Goal: Information Seeking & Learning: Understand process/instructions

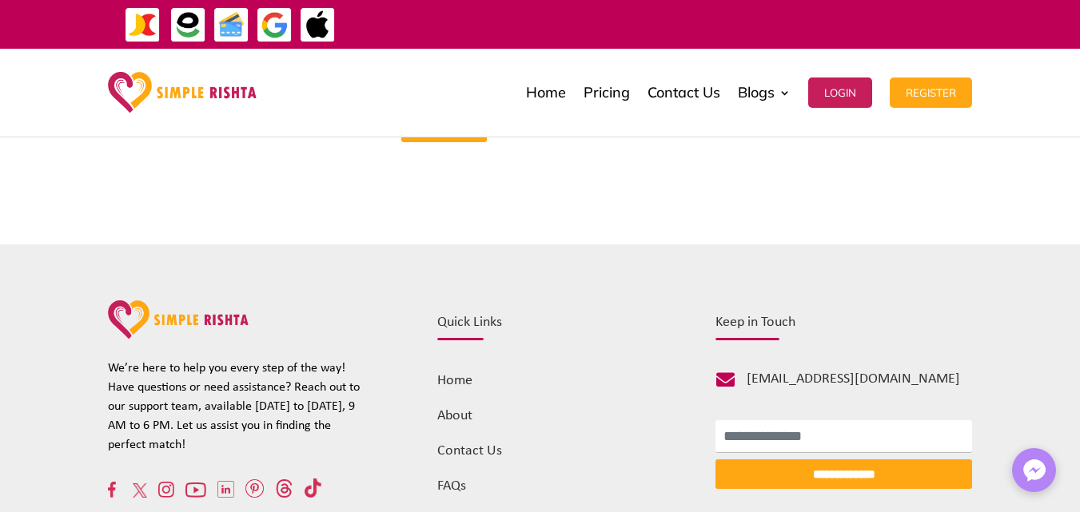
scroll to position [6919, 0]
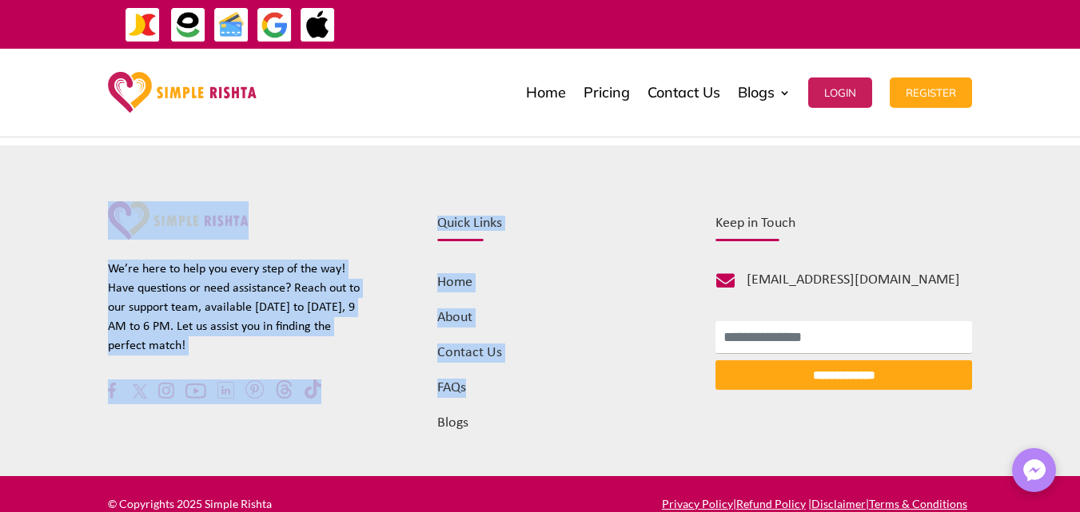
scroll to position [6649, 0]
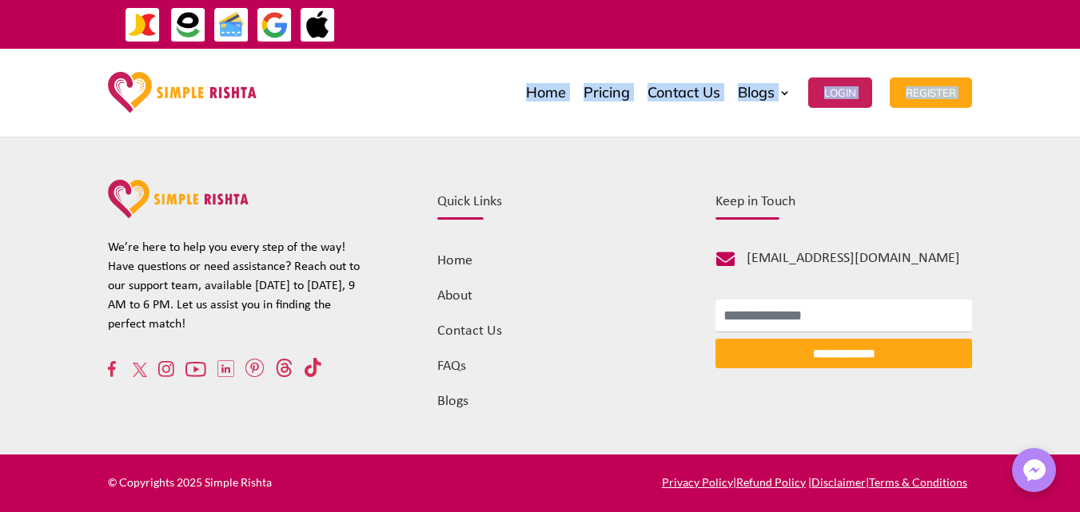
drag, startPoint x: 98, startPoint y: 380, endPoint x: 308, endPoint y: 115, distance: 338.5
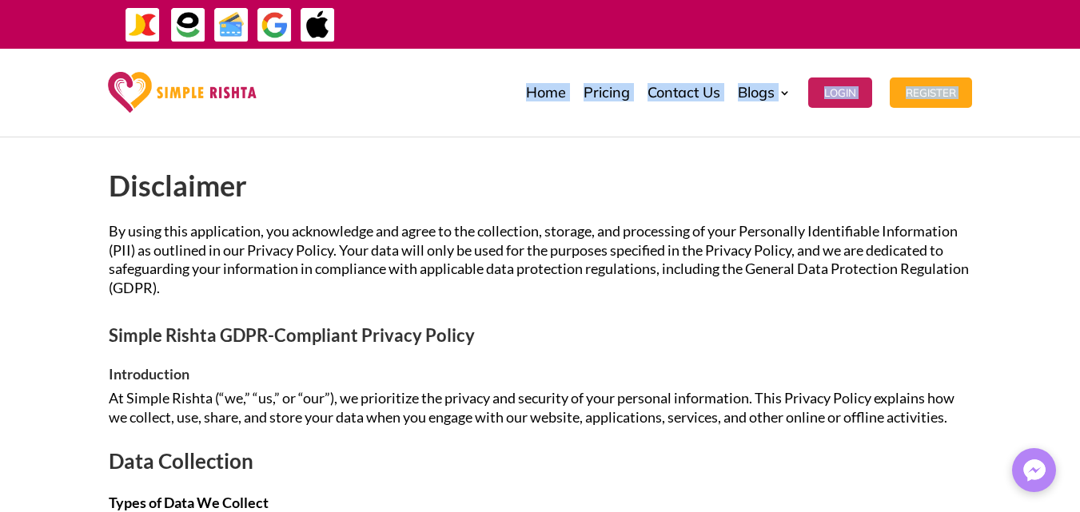
scroll to position [0, 0]
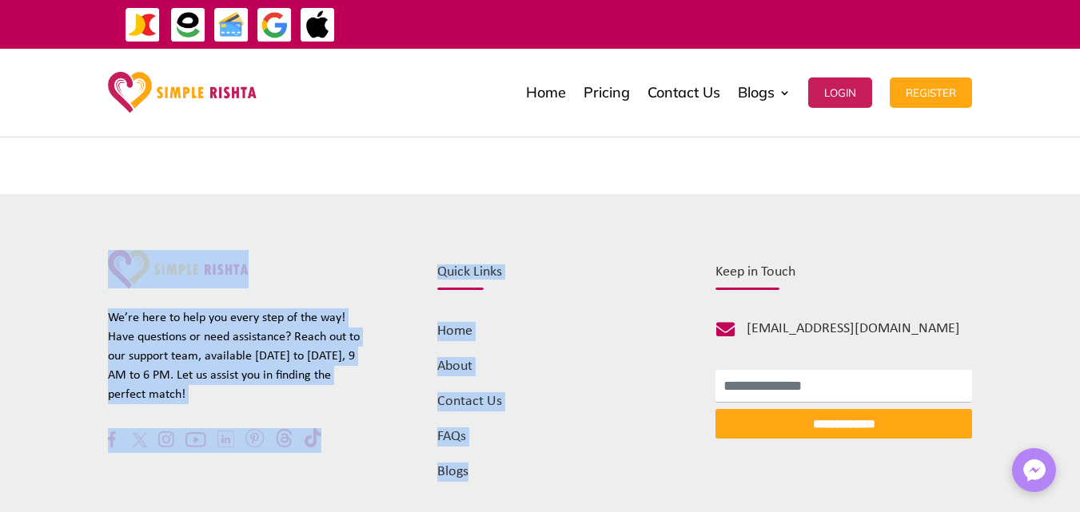
scroll to position [6649, 0]
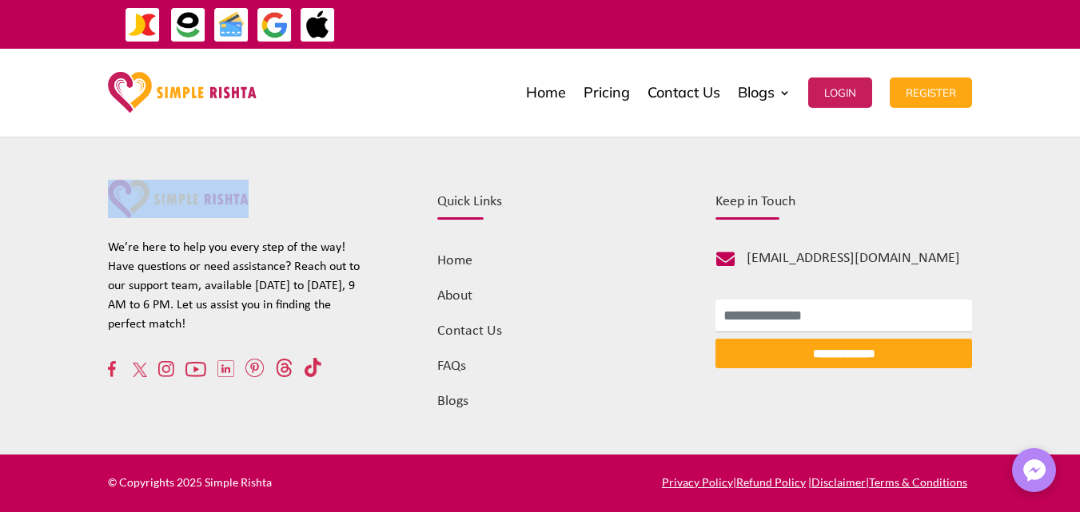
drag, startPoint x: 99, startPoint y: 382, endPoint x: 368, endPoint y: 149, distance: 356.4
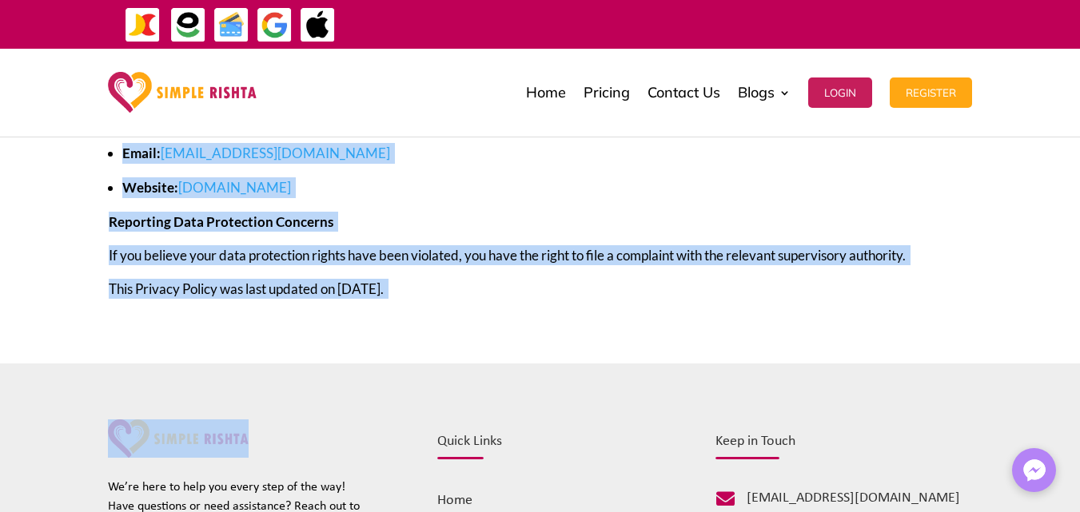
scroll to position [6387, 0]
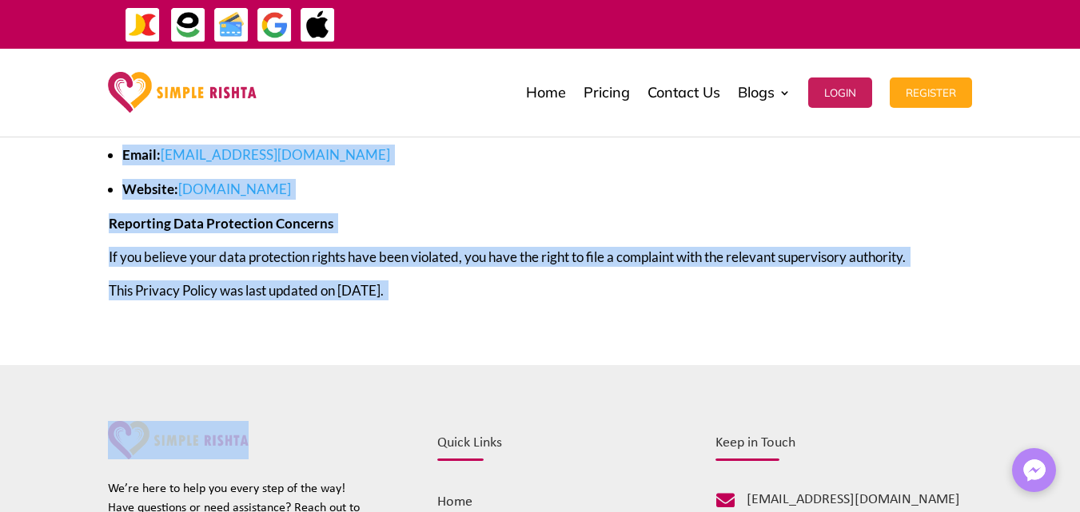
copy div "Loremipsum Do sitam cons adipiscinge, sed doeiusmodte inc utlab et dol magnaali…"
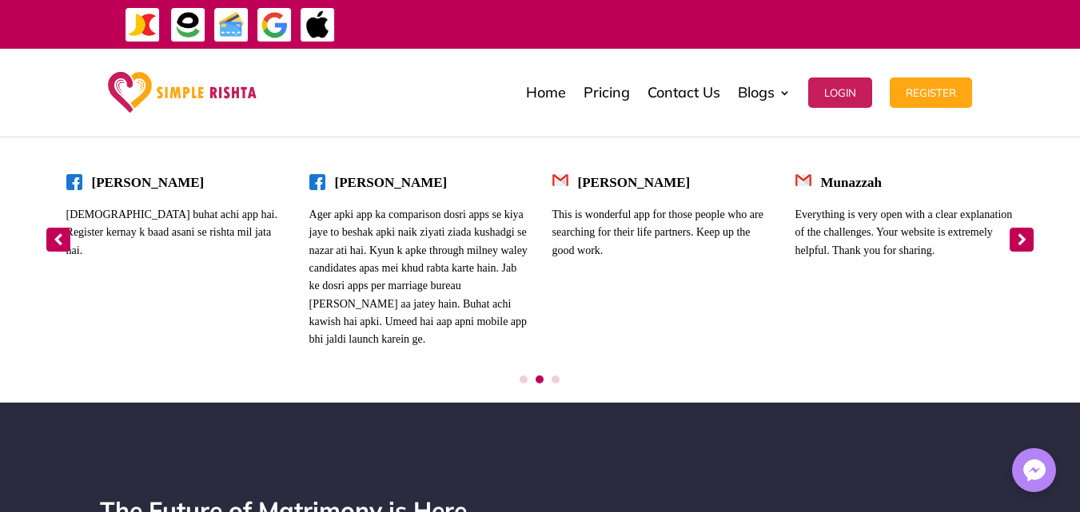
scroll to position [6545, 0]
